Goal: Information Seeking & Learning: Find specific page/section

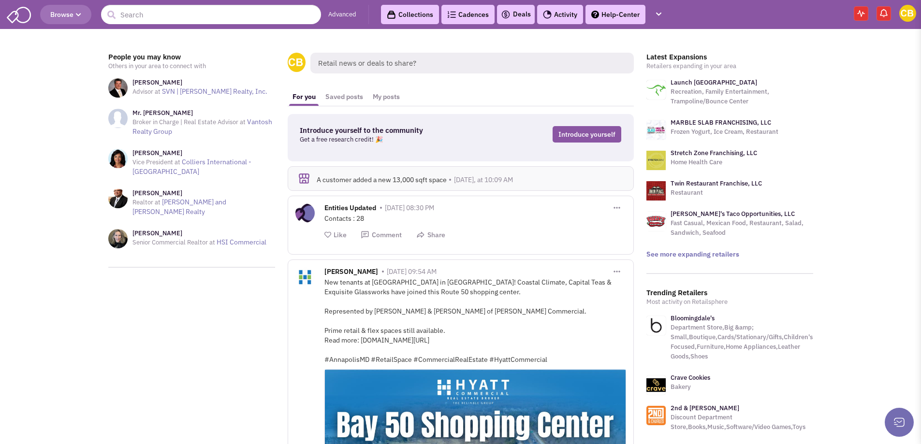
click at [337, 13] on link "Advanced" at bounding box center [342, 14] width 28 height 9
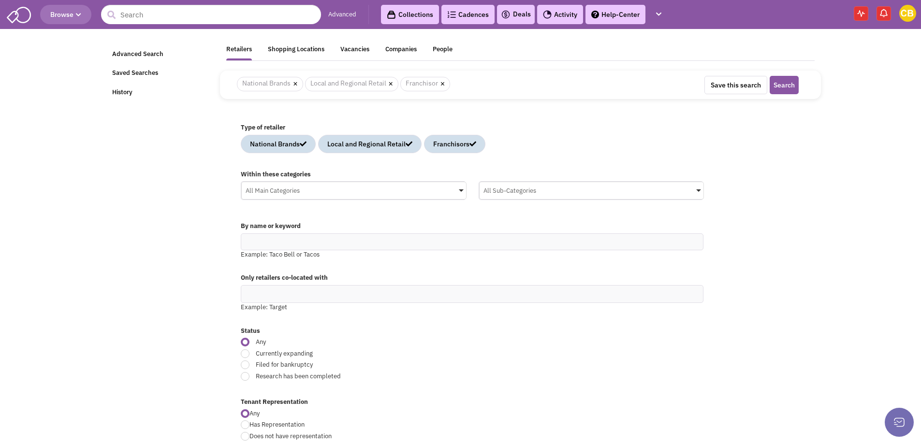
click at [340, 192] on div "All Main Categories" at bounding box center [354, 189] width 224 height 14
click at [0, 0] on input "All Main Categories No results found Main Category Select All Auto Beauty Healt…" at bounding box center [0, 0] width 0 height 0
click at [252, 272] on icon at bounding box center [250, 273] width 8 height 8
click at [252, 217] on input "All Main Categories No results found Main Category Select All Auto Beauty Healt…" at bounding box center [354, 209] width 217 height 14
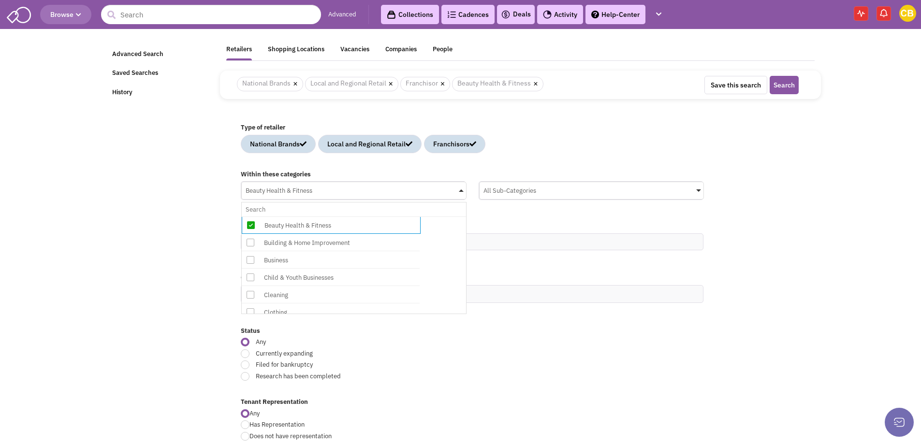
click at [254, 263] on span at bounding box center [250, 259] width 17 height 17
click at [254, 217] on input "Beauty Health & Fitness No results found Main Category Select All Auto Beauty H…" at bounding box center [354, 209] width 217 height 14
click at [256, 279] on span at bounding box center [250, 277] width 17 height 17
click at [256, 217] on input "Beauty Health & Fitness, Business No results found Main Category Select All Aut…" at bounding box center [354, 209] width 217 height 14
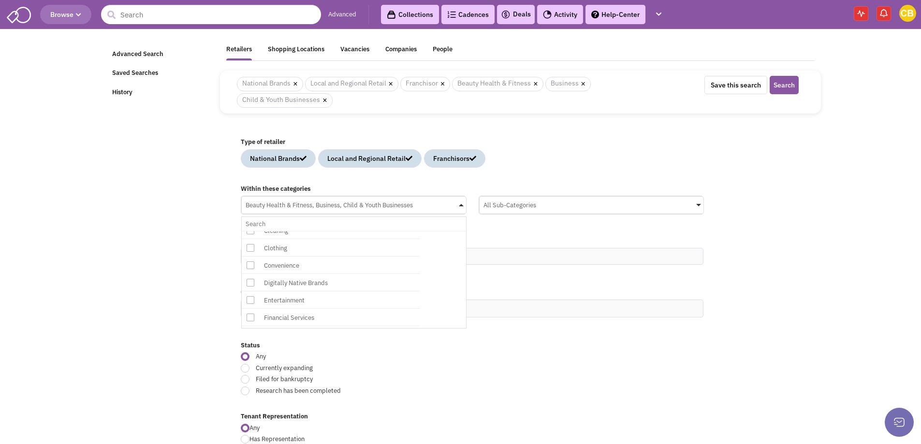
scroll to position [145, 0]
click at [251, 283] on icon at bounding box center [250, 283] width 8 height 8
click at [251, 231] on input "Beauty Health & Fitness, Business, Child & Youth Businesses No results found Ma…" at bounding box center [354, 224] width 217 height 14
click at [252, 287] on icon at bounding box center [250, 288] width 8 height 8
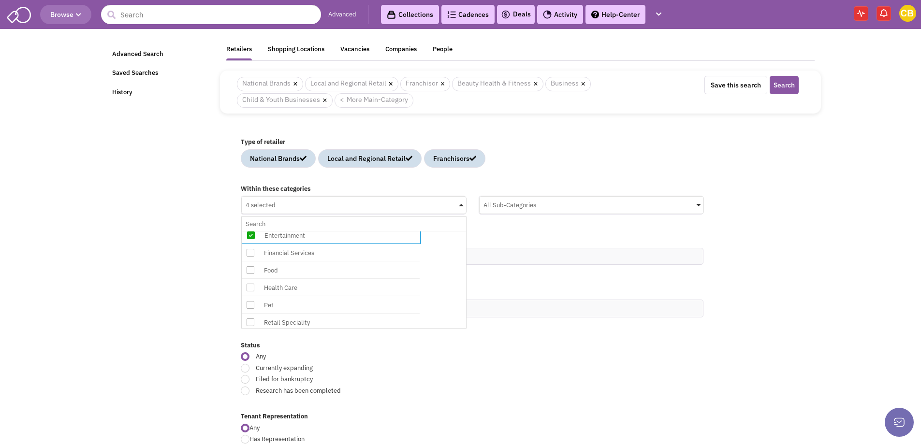
click at [252, 231] on input "4 selected No results found Main Category Select All Auto Beauty Health & Fitne…" at bounding box center [354, 224] width 217 height 14
click at [250, 305] on icon at bounding box center [250, 306] width 8 height 8
click at [250, 231] on input "5 selected No results found Main Category Select All Auto Beauty Health & Fitne…" at bounding box center [354, 224] width 217 height 14
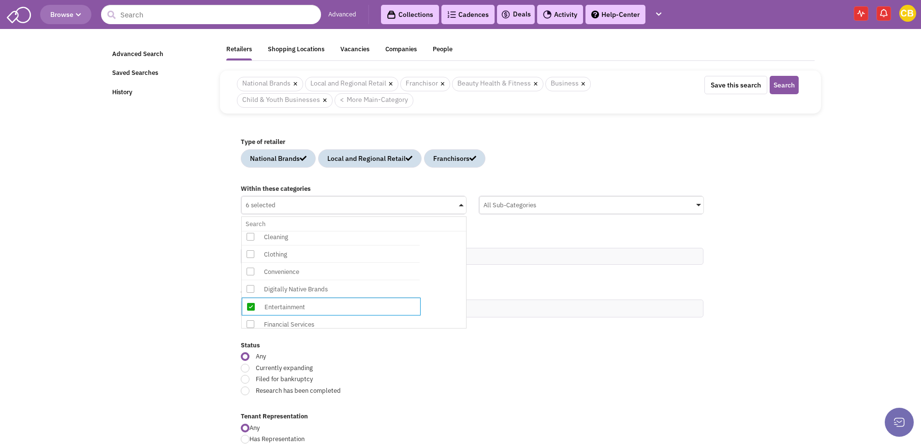
scroll to position [118, 0]
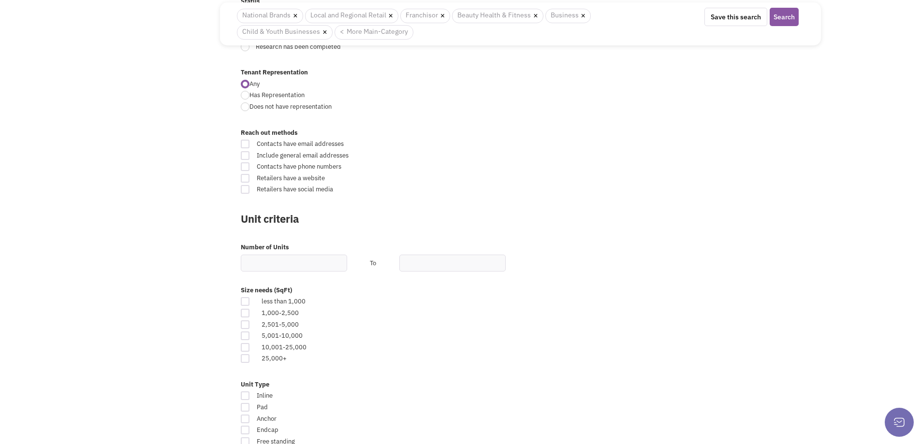
scroll to position [387, 0]
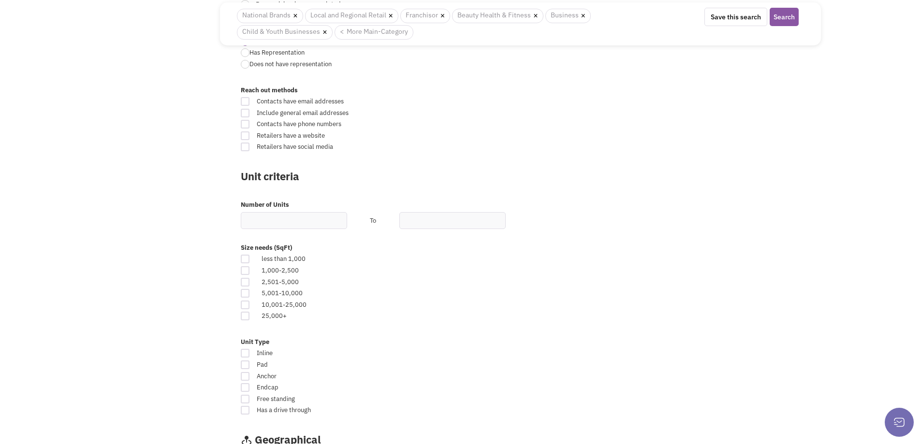
click at [244, 283] on div at bounding box center [245, 282] width 9 height 9
click at [250, 283] on input "checkbox" at bounding box center [253, 283] width 6 height 6
checkbox input "true"
click at [402, 273] on div "1,000-2,500" at bounding box center [374, 270] width 238 height 9
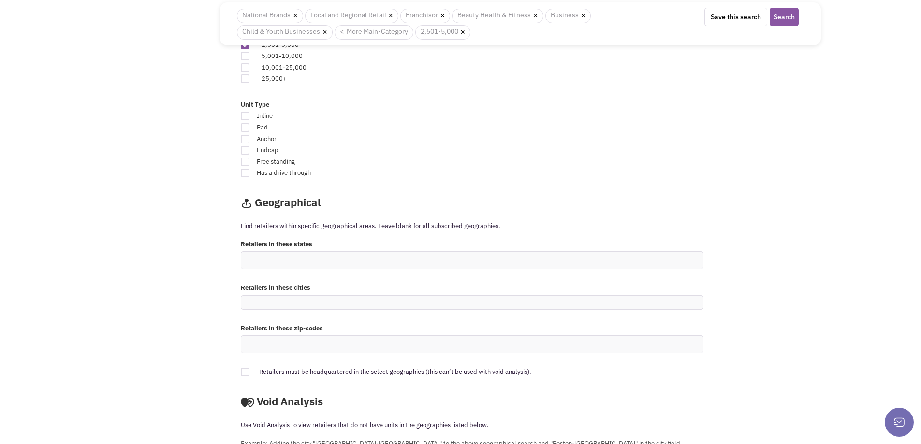
scroll to position [628, 0]
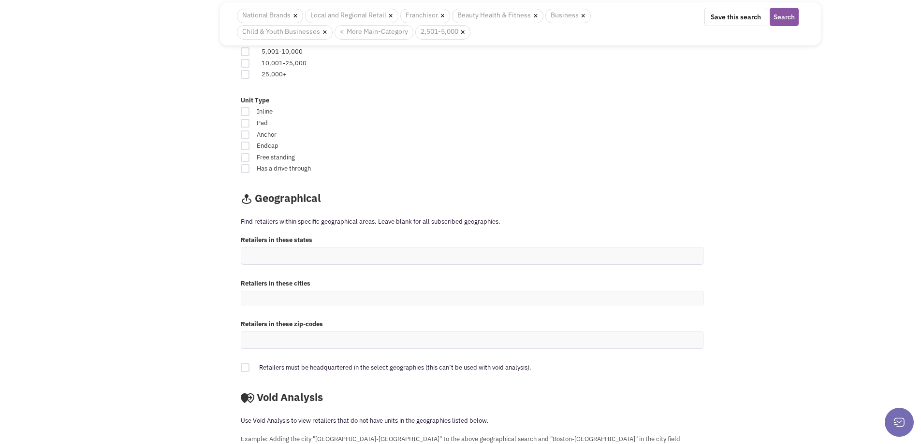
click at [371, 251] on ul at bounding box center [472, 255] width 462 height 17
click at [0, 0] on select at bounding box center [0, 0] width 0 height 0
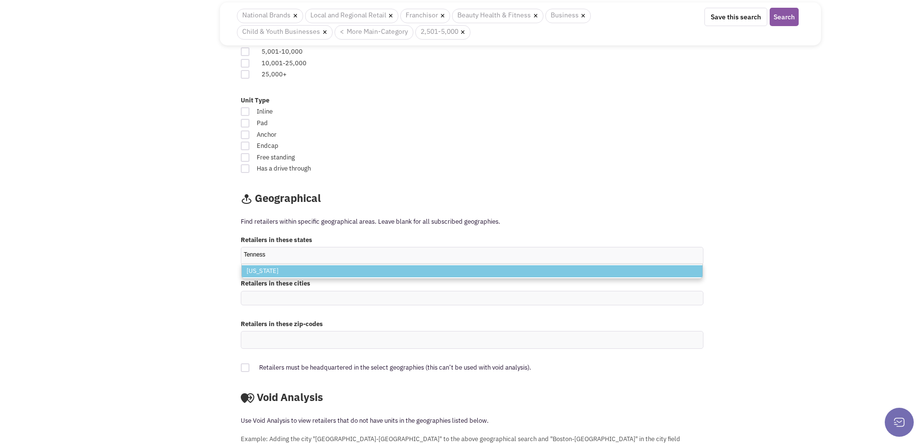
type input "Tenness"
click at [385, 274] on li "Tennessee" at bounding box center [472, 271] width 461 height 12
click at [0, 0] on select "Tenness Tennessee" at bounding box center [0, 0] width 0 height 0
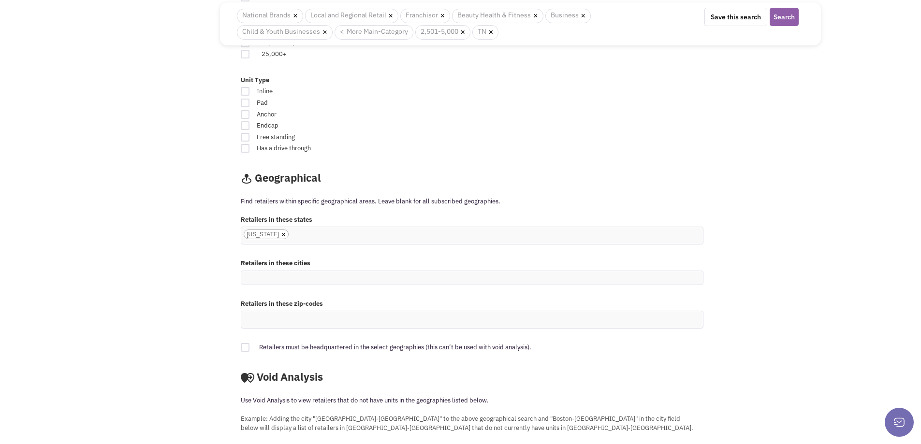
scroll to position [546, 0]
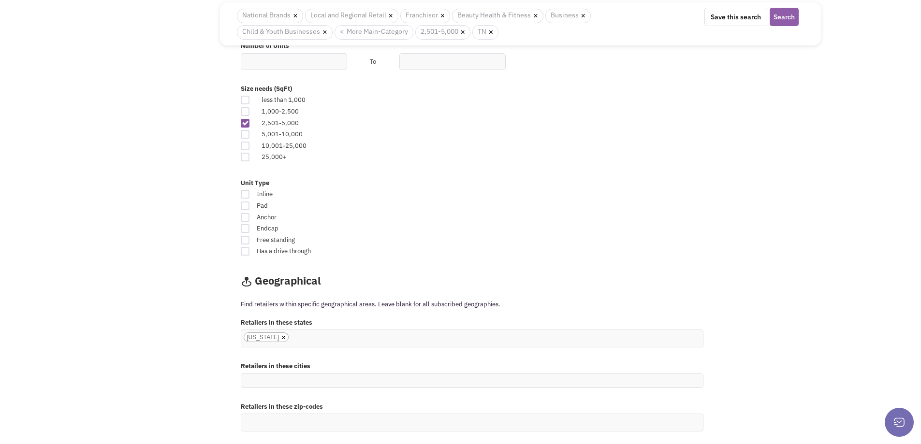
click at [779, 17] on button "Search" at bounding box center [783, 17] width 29 height 18
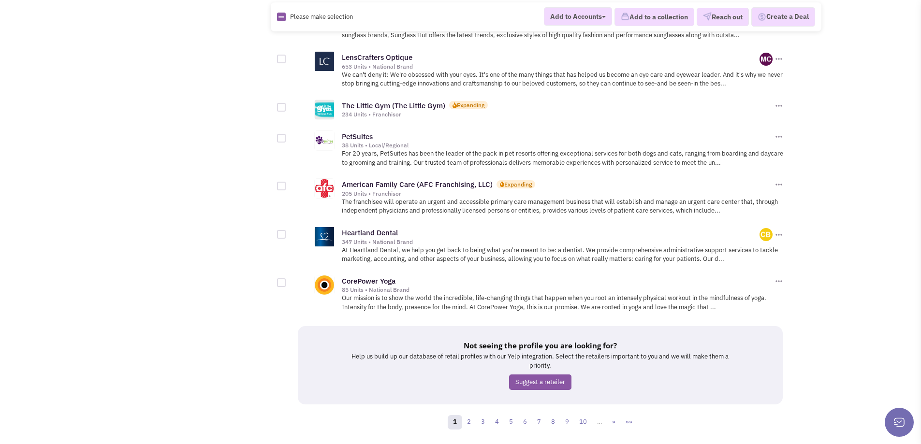
scroll to position [1019, 0]
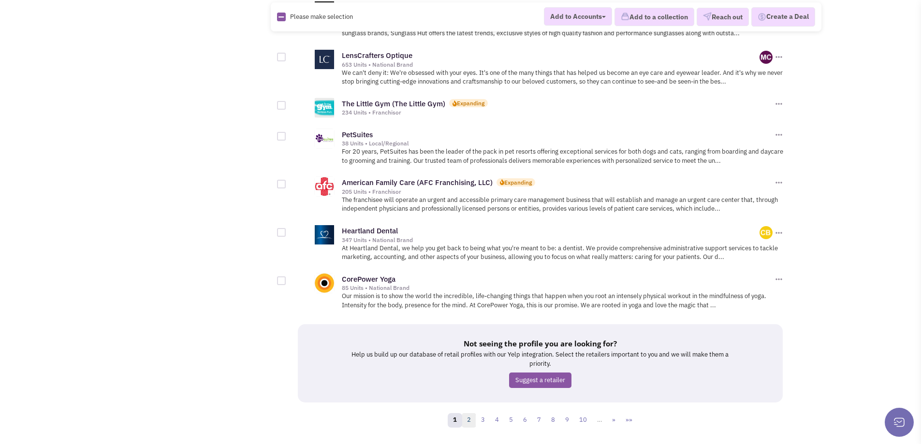
click at [468, 413] on link "2" at bounding box center [469, 420] width 14 height 14
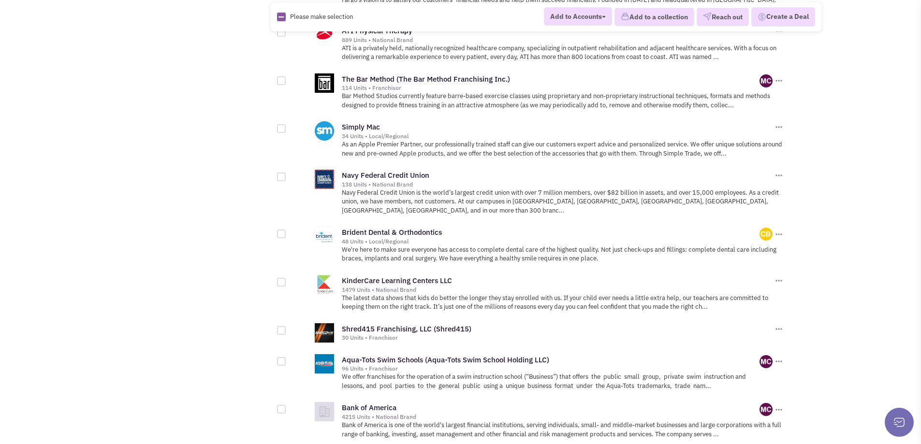
scroll to position [1045, 0]
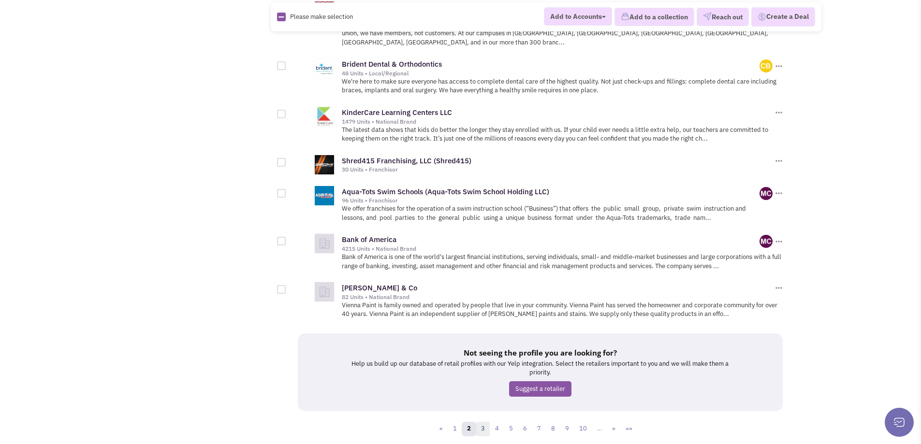
click at [486, 422] on link "3" at bounding box center [483, 429] width 14 height 14
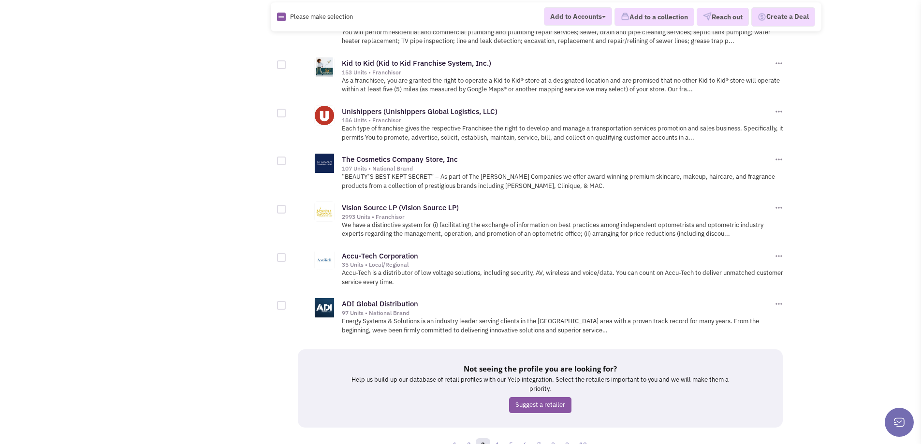
scroll to position [1088, 0]
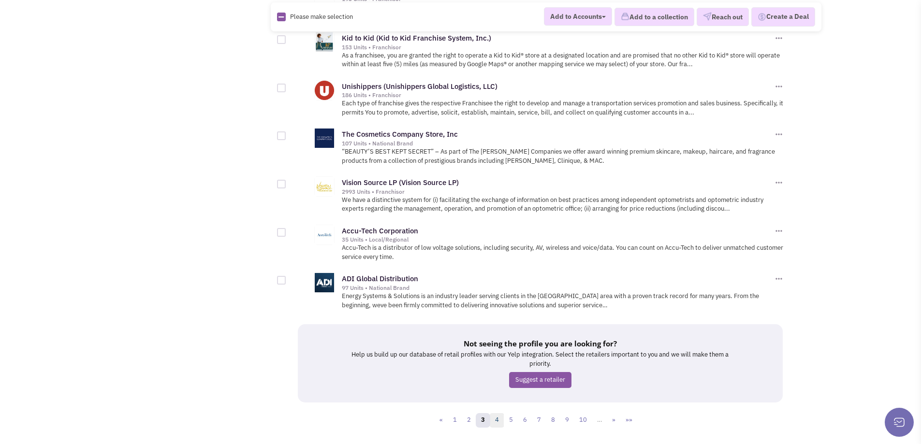
click at [499, 413] on link "4" at bounding box center [497, 420] width 14 height 14
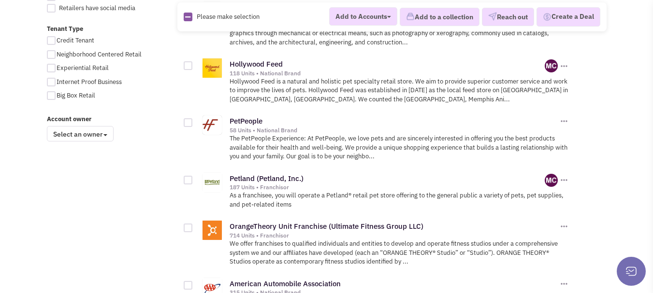
scroll to position [731, 0]
